Goal: Information Seeking & Learning: Learn about a topic

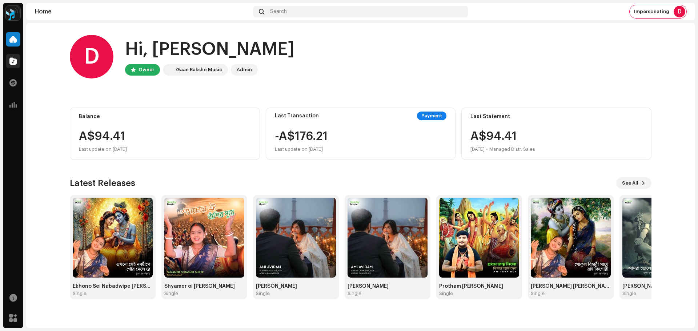
click at [8, 58] on div at bounding box center [13, 61] width 15 height 15
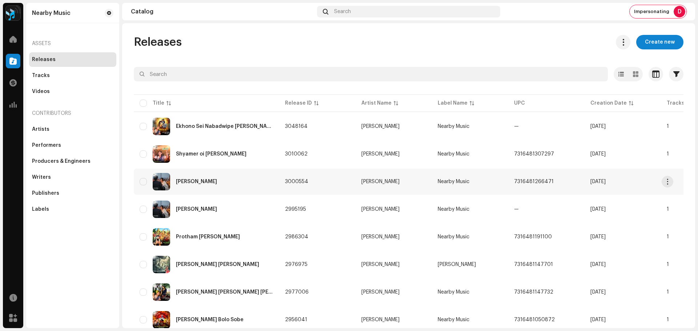
click at [242, 180] on div "[PERSON_NAME]" at bounding box center [207, 181] width 134 height 17
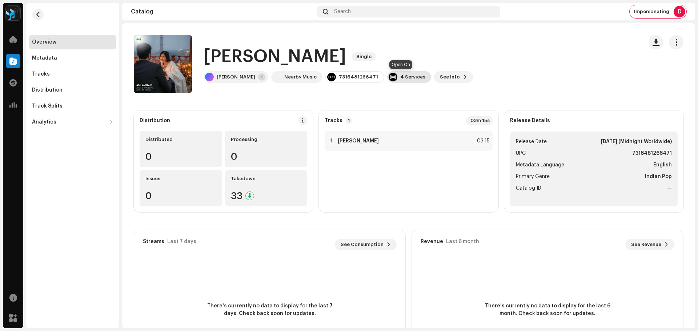
click at [400, 78] on div "4 Services" at bounding box center [412, 77] width 25 height 6
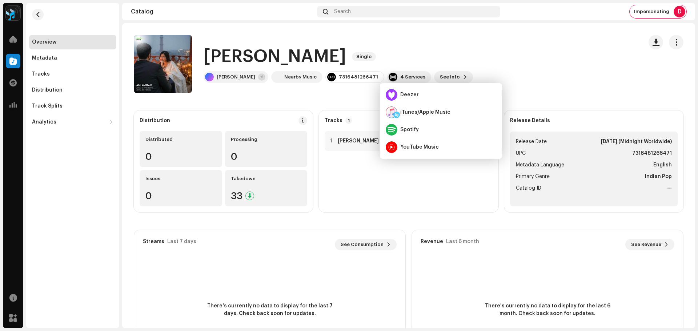
click at [337, 95] on catalog-releases-details-overview "[PERSON_NAME] Single [PERSON_NAME] Single [PERSON_NAME] +1 Nearby Music 7316481…" at bounding box center [408, 204] width 573 height 363
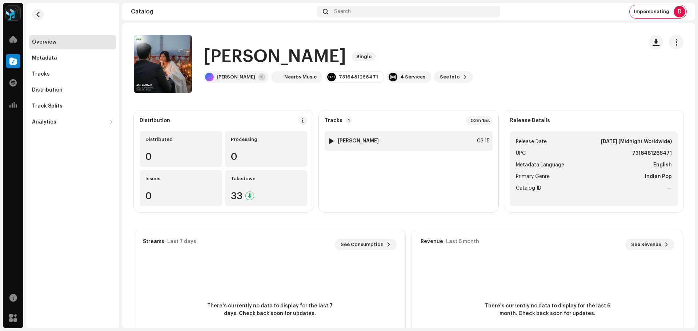
click at [418, 149] on div "1 [PERSON_NAME] 03:15" at bounding box center [409, 141] width 168 height 20
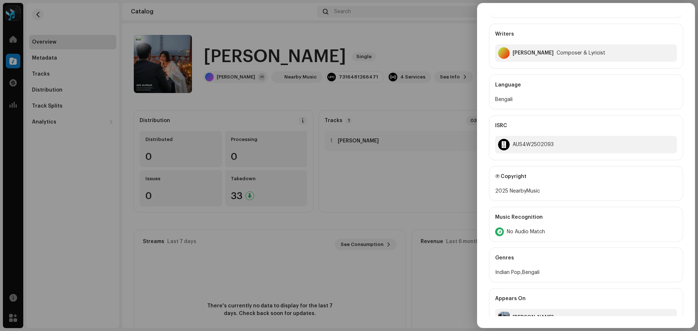
scroll to position [199, 0]
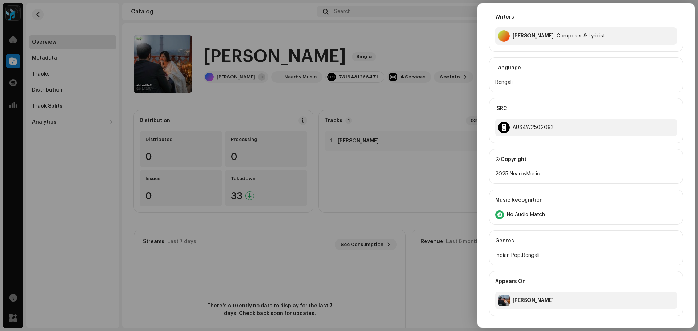
click at [424, 171] on div at bounding box center [349, 165] width 698 height 331
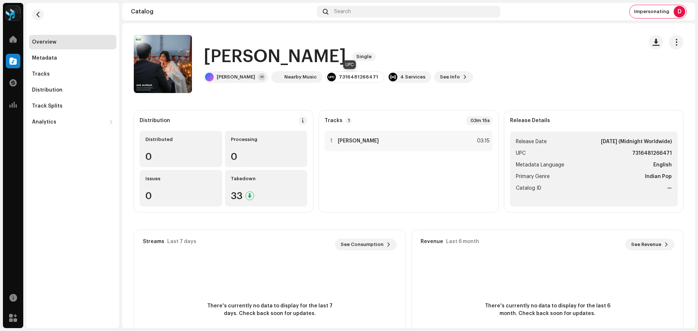
click at [343, 75] on div "7316481266471" at bounding box center [358, 77] width 39 height 6
copy div "7316481266471"
click at [398, 180] on div "1 [PERSON_NAME] 03:15" at bounding box center [409, 169] width 168 height 76
click at [667, 14] on span "Impersonating" at bounding box center [651, 12] width 35 height 6
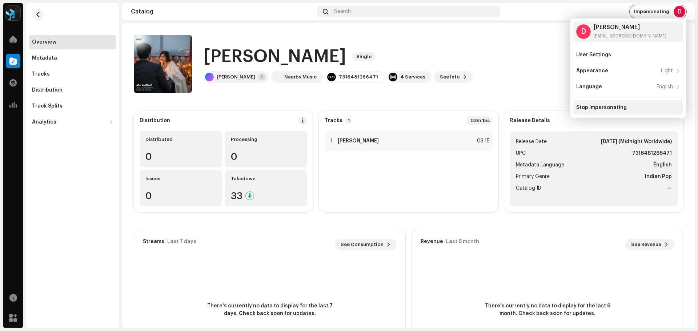
click at [589, 104] on div "Stop Impersonating" at bounding box center [628, 107] width 110 height 15
